Goal: Navigation & Orientation: Find specific page/section

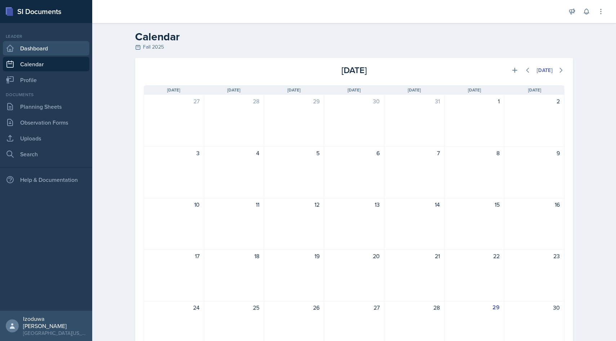
click at [73, 51] on link "Dashboard" at bounding box center [46, 48] width 86 height 14
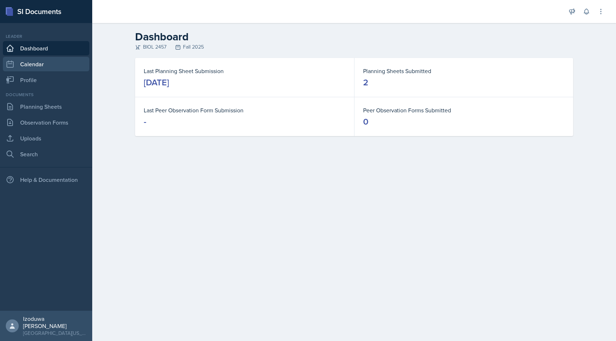
click at [77, 69] on link "Calendar" at bounding box center [46, 64] width 86 height 14
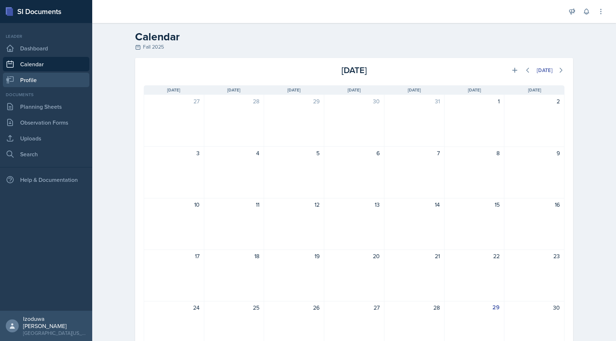
click at [76, 75] on link "Profile" at bounding box center [46, 80] width 86 height 14
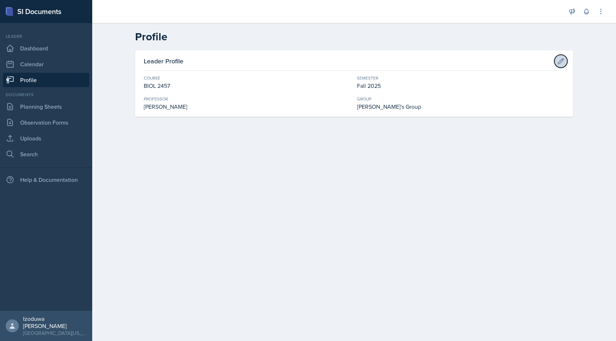
click at [558, 60] on icon at bounding box center [560, 61] width 7 height 7
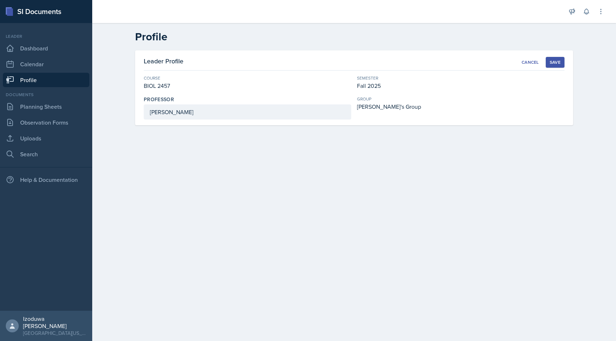
click at [176, 83] on div "BIOL 2457" at bounding box center [247, 85] width 207 height 9
click at [563, 60] on button "Save" at bounding box center [554, 62] width 19 height 11
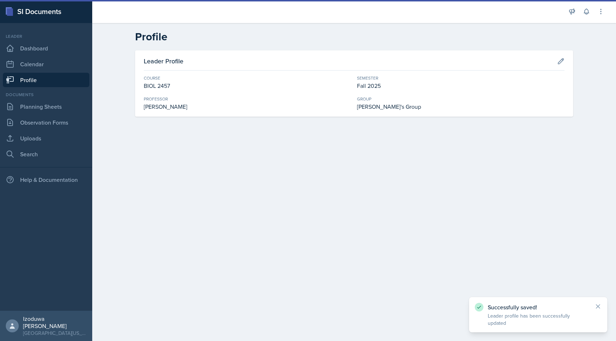
click at [561, 60] on icon at bounding box center [560, 61] width 7 height 7
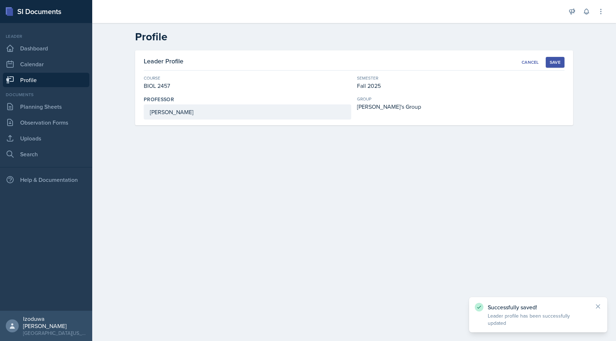
click at [561, 61] on button "Save" at bounding box center [554, 62] width 19 height 11
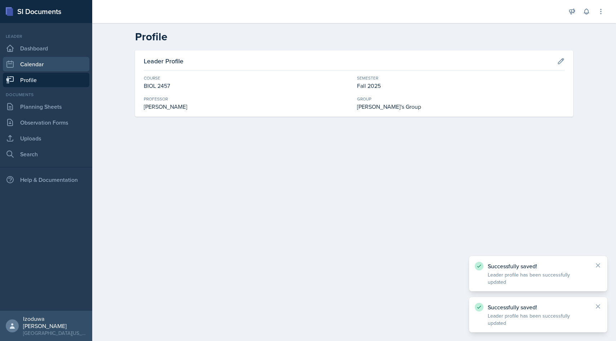
click at [56, 69] on link "Calendar" at bounding box center [46, 64] width 86 height 14
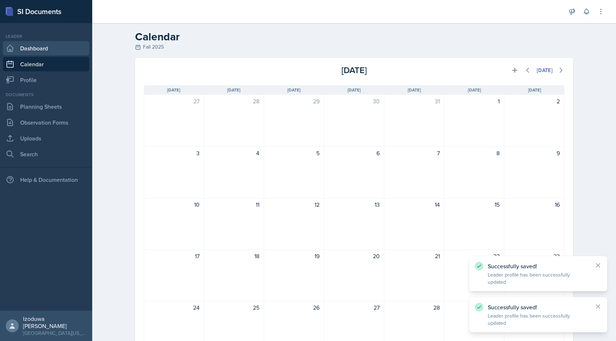
click at [58, 45] on link "Dashboard" at bounding box center [46, 48] width 86 height 14
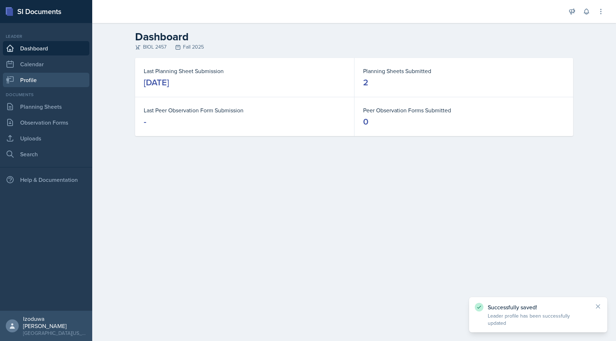
click at [63, 82] on link "Profile" at bounding box center [46, 80] width 86 height 14
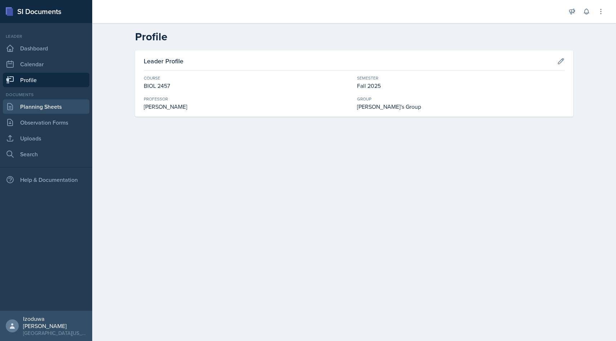
click at [68, 107] on link "Planning Sheets" at bounding box center [46, 106] width 86 height 14
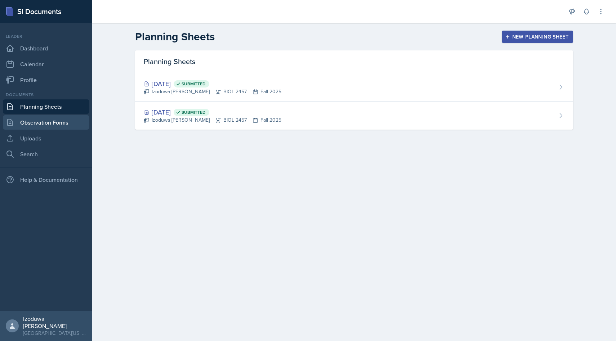
click at [80, 121] on link "Observation Forms" at bounding box center [46, 122] width 86 height 14
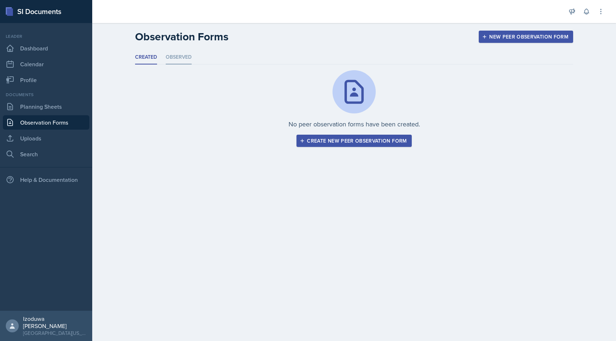
click at [173, 55] on li "Observed" at bounding box center [179, 57] width 26 height 14
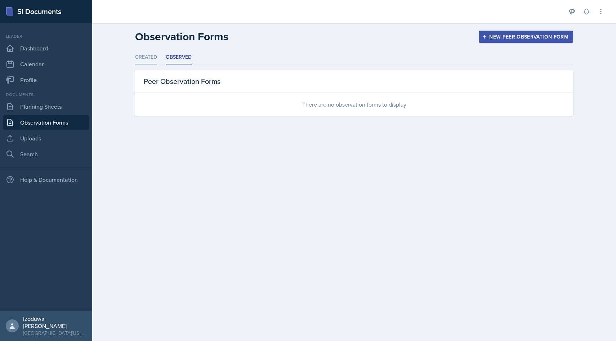
click at [151, 60] on li "Created" at bounding box center [146, 57] width 22 height 14
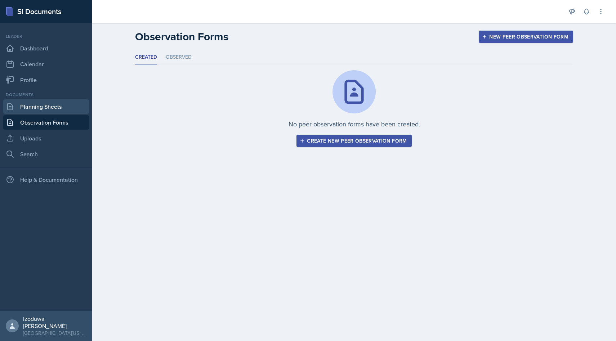
click at [65, 108] on link "Planning Sheets" at bounding box center [46, 106] width 86 height 14
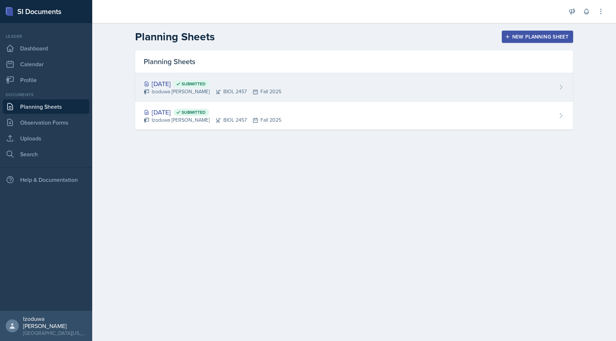
click at [206, 82] on span "Submitted" at bounding box center [193, 84] width 24 height 6
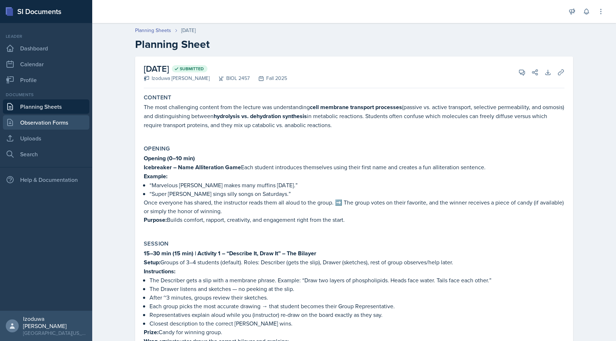
click at [72, 126] on link "Observation Forms" at bounding box center [46, 122] width 86 height 14
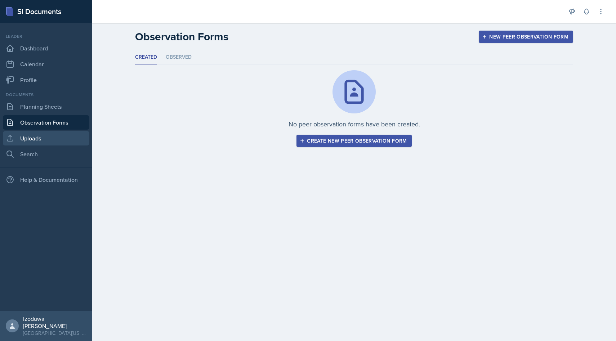
click at [71, 135] on link "Uploads" at bounding box center [46, 138] width 86 height 14
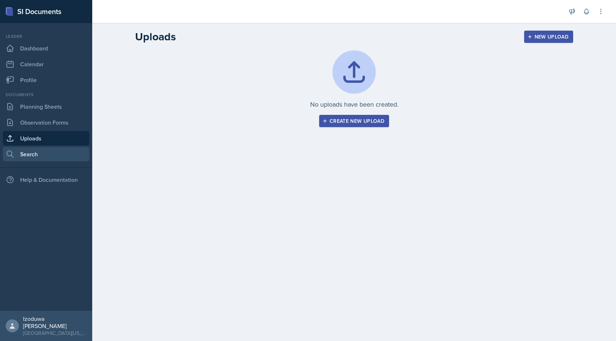
click at [67, 153] on link "Search" at bounding box center [46, 154] width 86 height 14
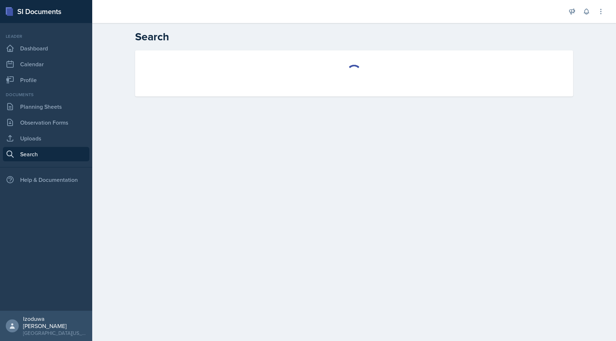
select select "all"
select select "1"
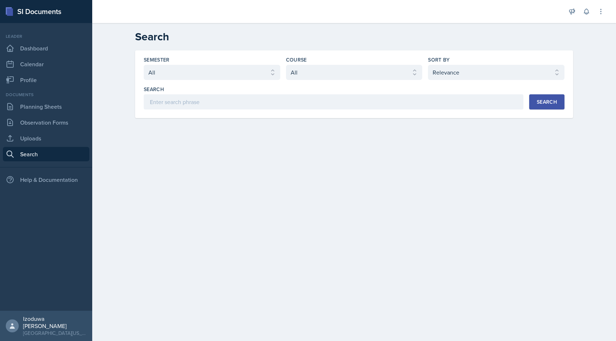
click at [68, 131] on div "Documents Planning Sheets Observation Forms Uploads Search" at bounding box center [46, 126] width 86 height 70
click at [65, 120] on link "Observation Forms" at bounding box center [46, 122] width 86 height 14
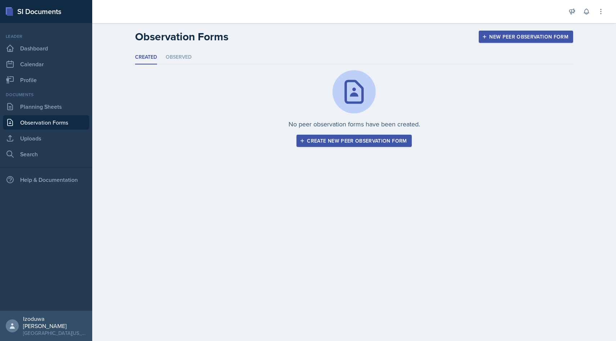
click at [68, 97] on div "Documents" at bounding box center [46, 94] width 86 height 6
click at [71, 80] on link "Profile" at bounding box center [46, 80] width 86 height 14
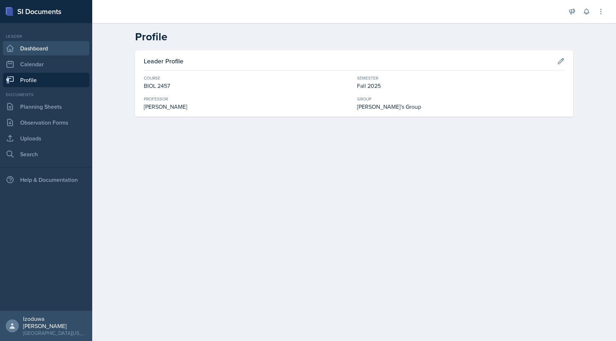
click at [74, 50] on link "Dashboard" at bounding box center [46, 48] width 86 height 14
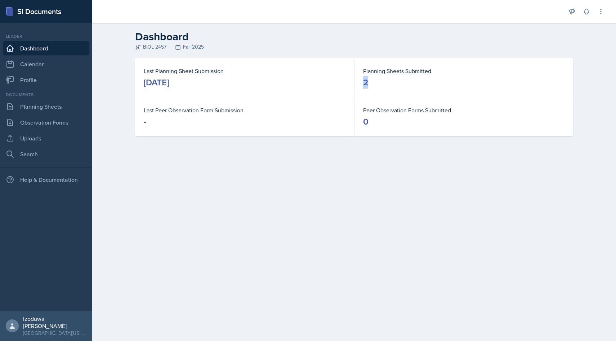
drag, startPoint x: 365, startPoint y: 80, endPoint x: 370, endPoint y: 82, distance: 6.3
click at [370, 82] on dd "2" at bounding box center [463, 83] width 201 height 12
click at [66, 110] on link "Planning Sheets" at bounding box center [46, 106] width 86 height 14
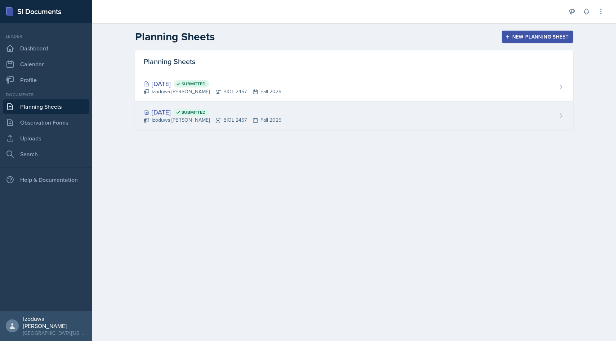
click at [194, 109] on div "[DATE] Submitted" at bounding box center [213, 112] width 138 height 10
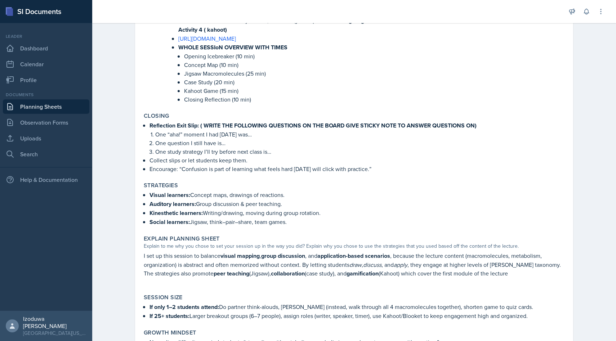
scroll to position [1084, 0]
